Goal: Information Seeking & Learning: Learn about a topic

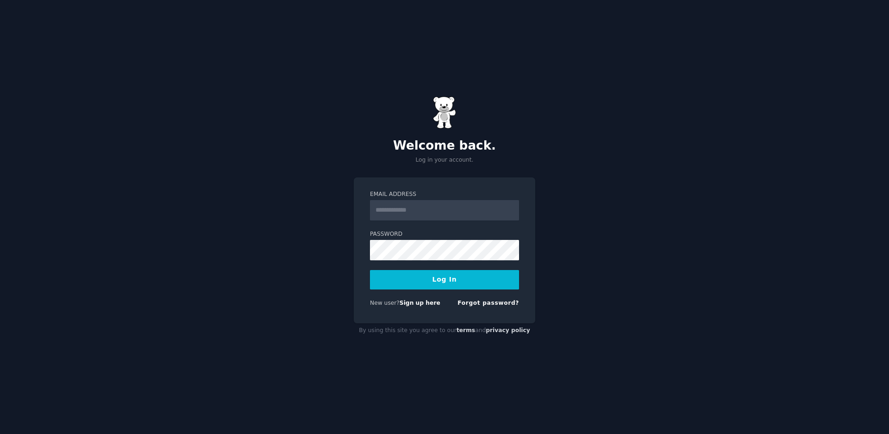
type input "**********"
click at [442, 276] on button "Log In" at bounding box center [444, 279] width 149 height 19
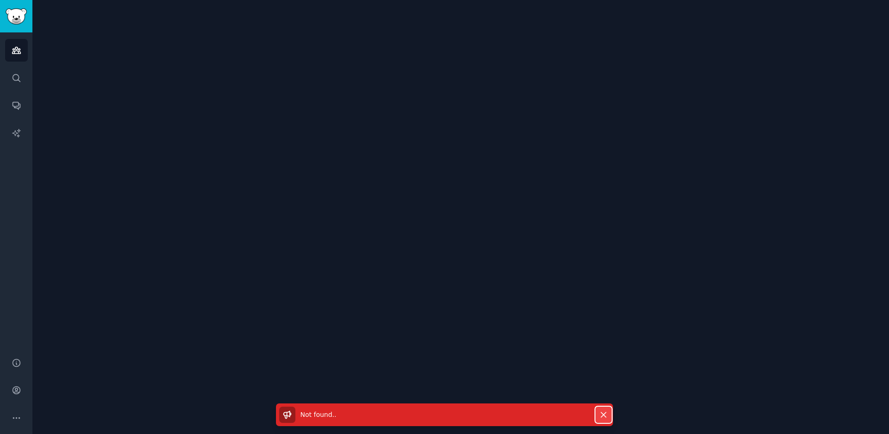
click at [603, 411] on icon "button" at bounding box center [604, 415] width 10 height 10
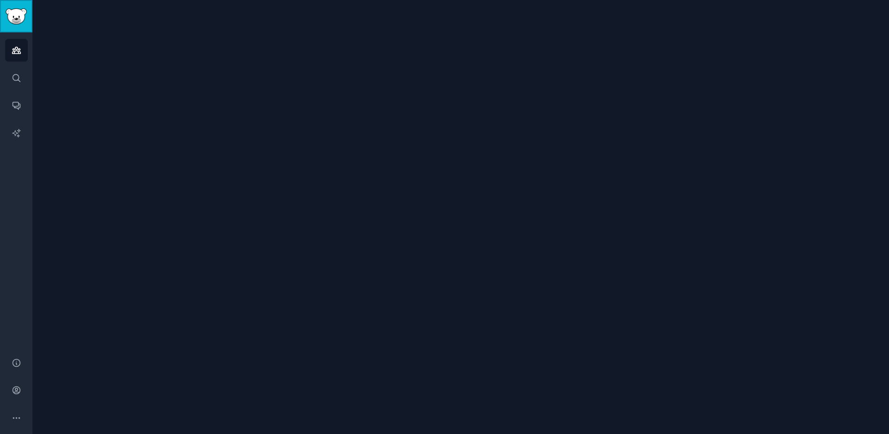
click at [11, 10] on img "Sidebar" at bounding box center [16, 16] width 21 height 16
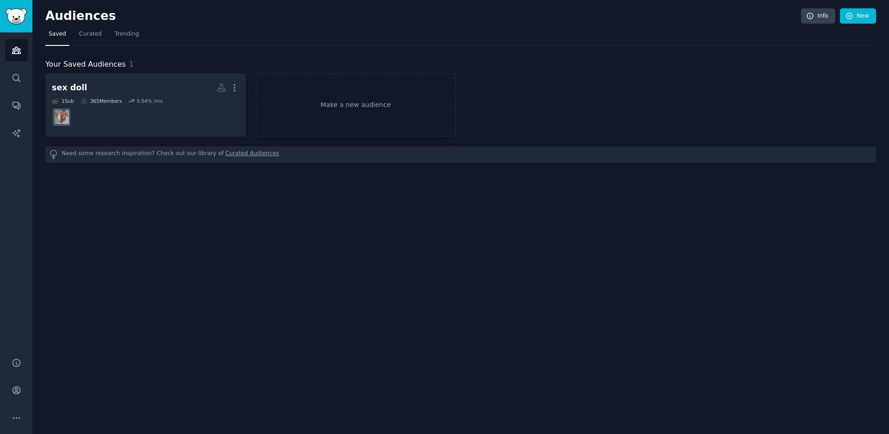
click at [120, 278] on div "Audiences Info New Saved Curated Trending Your Saved Audiences 1 sex doll More …" at bounding box center [460, 217] width 857 height 434
click at [15, 50] on icon "侧边栏" at bounding box center [17, 50] width 10 height 10
click at [863, 16] on font "新的" at bounding box center [863, 16] width 11 height 6
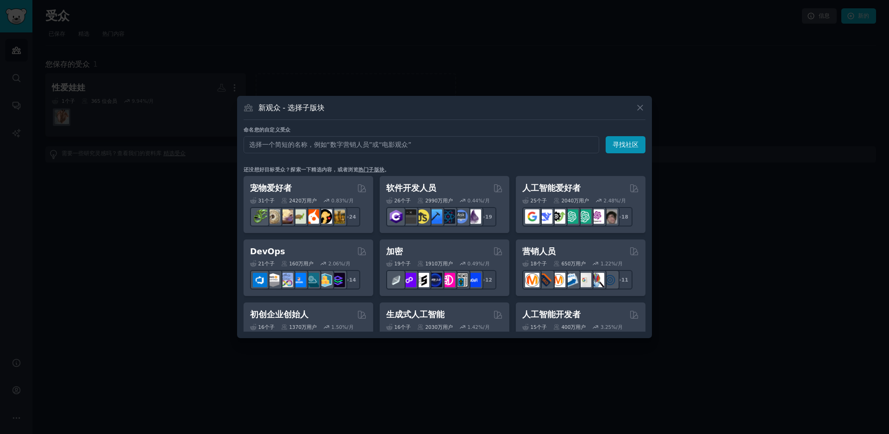
click at [151, 232] on div at bounding box center [444, 217] width 889 height 434
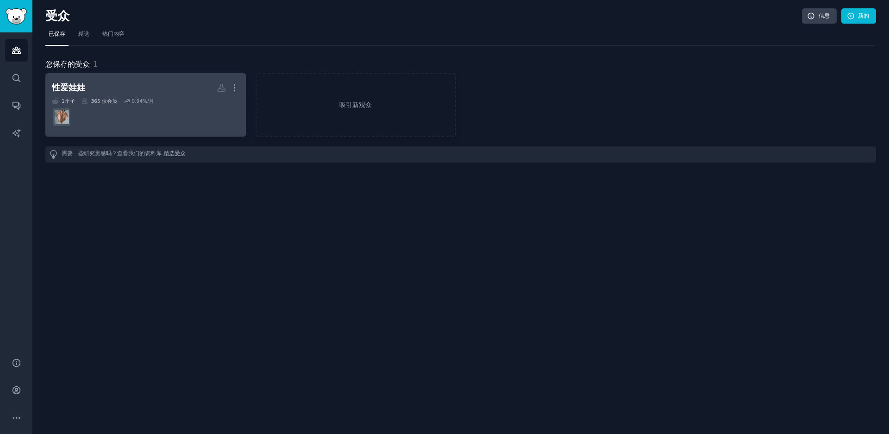
click at [134, 84] on h2 "性爱娃娃 更多的" at bounding box center [146, 88] width 188 height 16
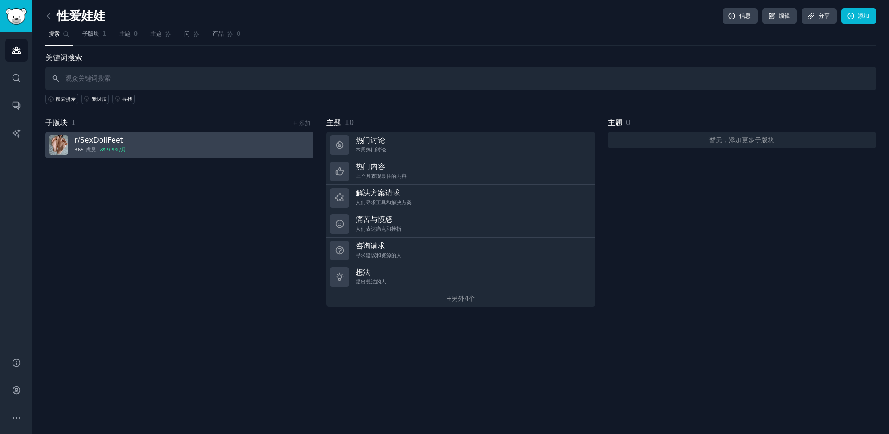
drag, startPoint x: 193, startPoint y: 217, endPoint x: 74, endPoint y: 138, distance: 143.0
click at [74, 138] on link "r/ SexDollFeet 365 成员 9.9 %/月" at bounding box center [179, 145] width 268 height 26
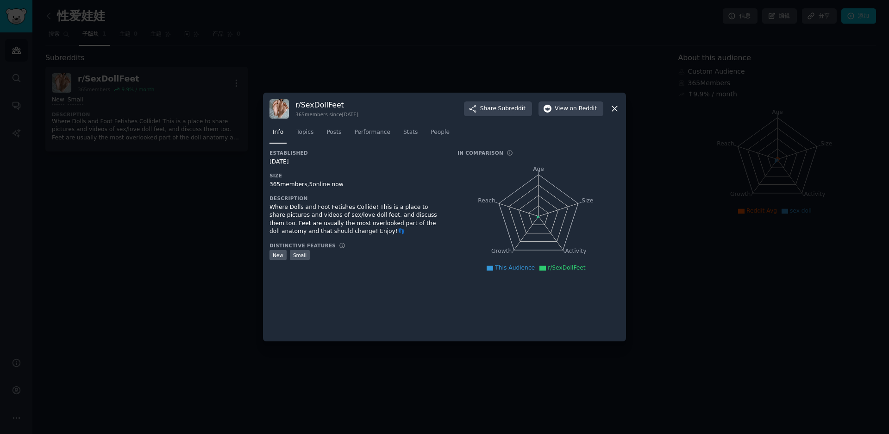
drag, startPoint x: 74, startPoint y: 138, endPoint x: 69, endPoint y: 144, distance: 7.6
click at [69, 144] on div at bounding box center [444, 217] width 889 height 434
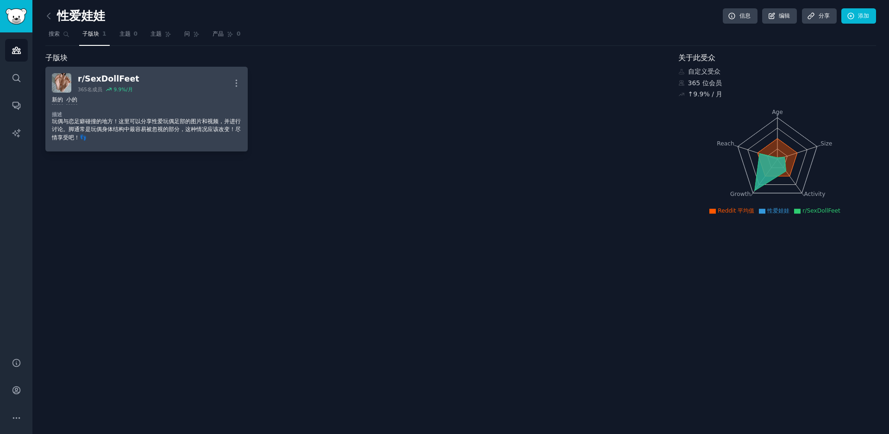
click at [242, 77] on link "r/ SexDollFeet 365 名成员 9.9 %/月 更多的 新的 小的 描述 玩偶与恋足癖碰撞的地方！这里可以分享性爱玩偶足部的图片和视频，并进行讨…" at bounding box center [146, 109] width 202 height 85
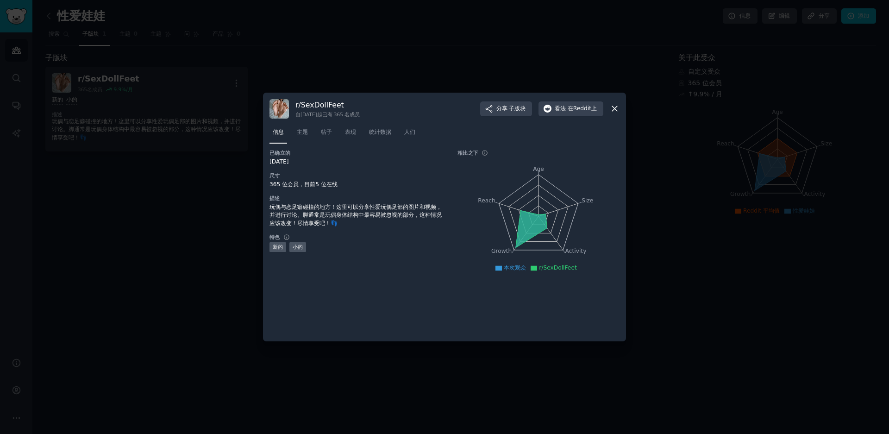
click at [197, 174] on div at bounding box center [444, 217] width 889 height 434
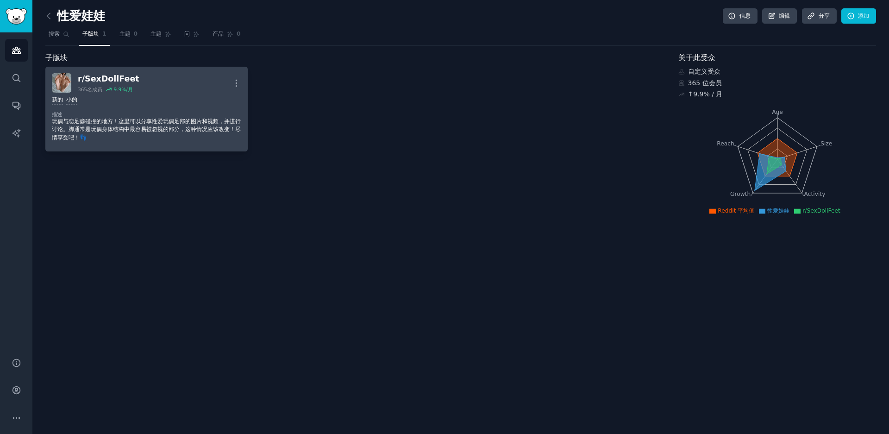
click at [89, 85] on h2 "r/ SexDollFeet 365 名成员 9.9 %/月" at bounding box center [109, 82] width 62 height 19
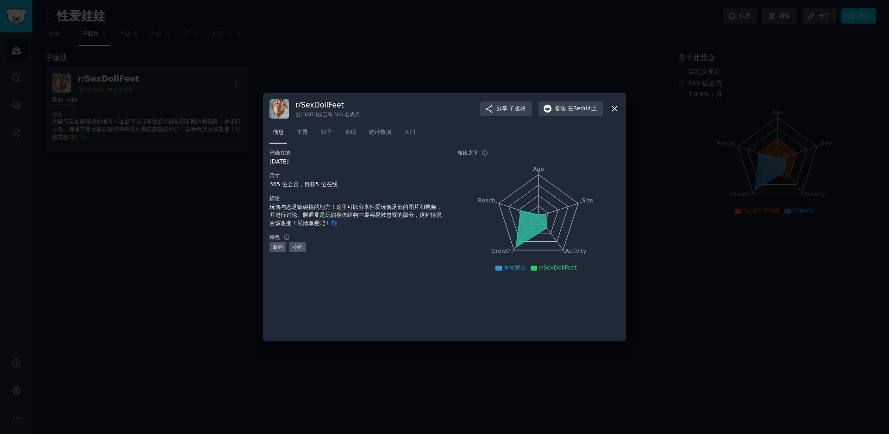
click at [160, 226] on div at bounding box center [444, 217] width 889 height 434
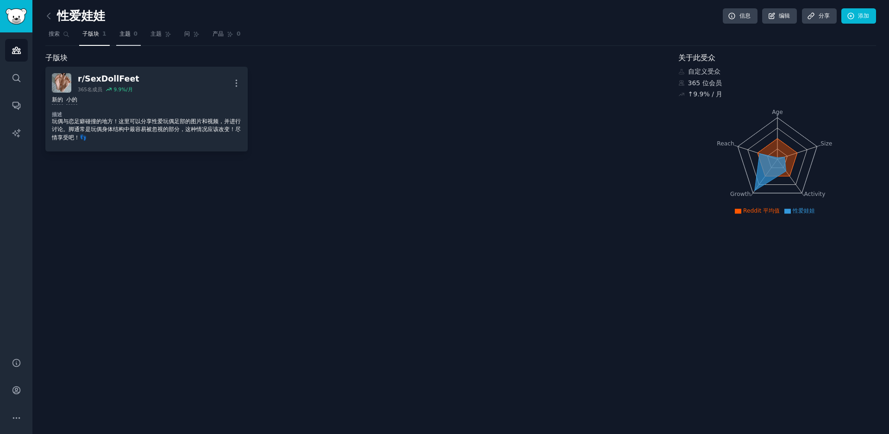
click at [121, 32] on font "主题" at bounding box center [125, 34] width 11 height 6
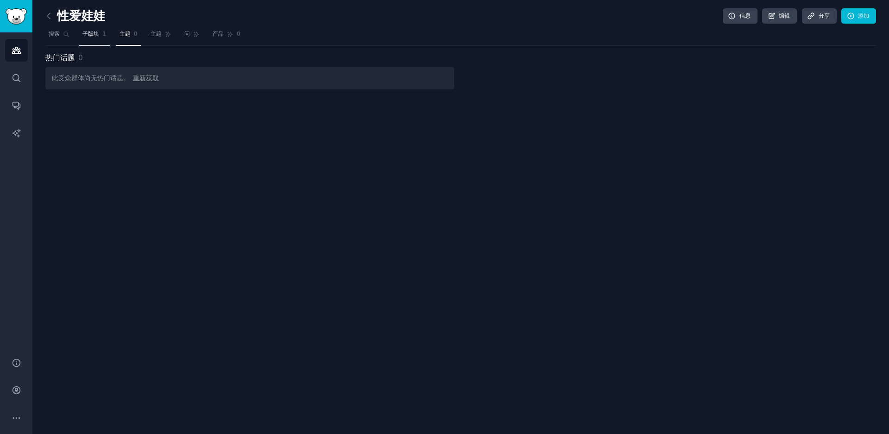
click at [95, 28] on link "子版块 1" at bounding box center [94, 36] width 31 height 19
